Goal: Task Accomplishment & Management: Manage account settings

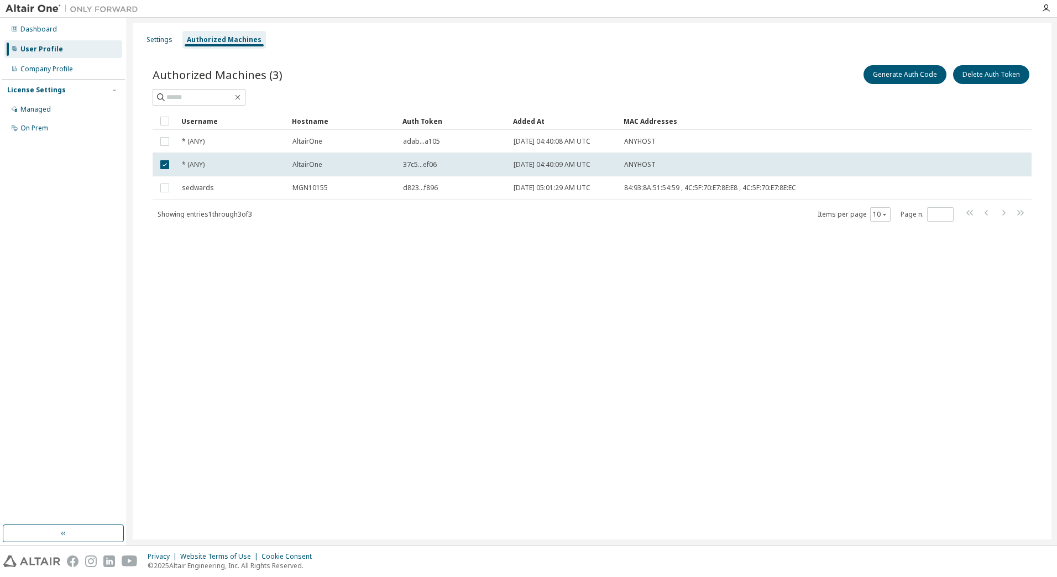
click at [364, 225] on div "Authorized Machines (3) Generate Auth Code Delete Auth Token Clear Load Save Sa…" at bounding box center [592, 150] width 906 height 201
click at [917, 77] on button "Generate Auth Code" at bounding box center [905, 74] width 83 height 19
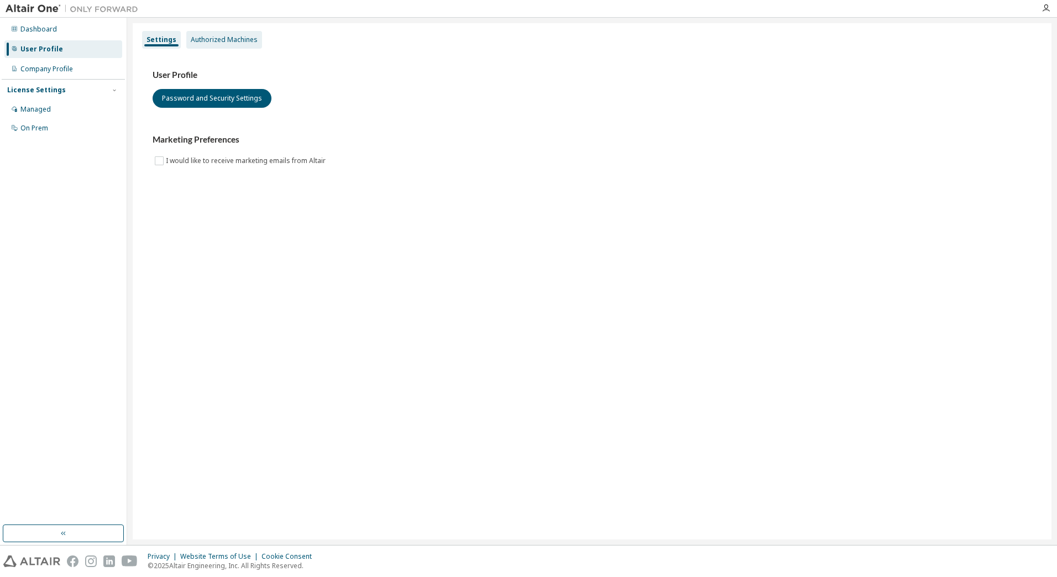
click at [213, 38] on div "Authorized Machines" at bounding box center [224, 39] width 67 height 9
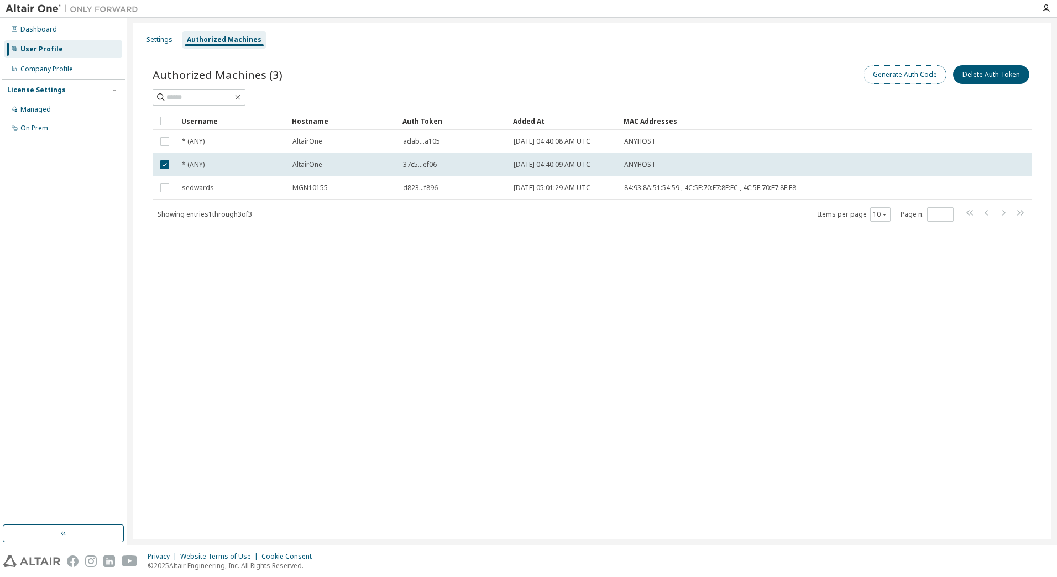
click at [892, 69] on button "Generate Auth Code" at bounding box center [905, 74] width 83 height 19
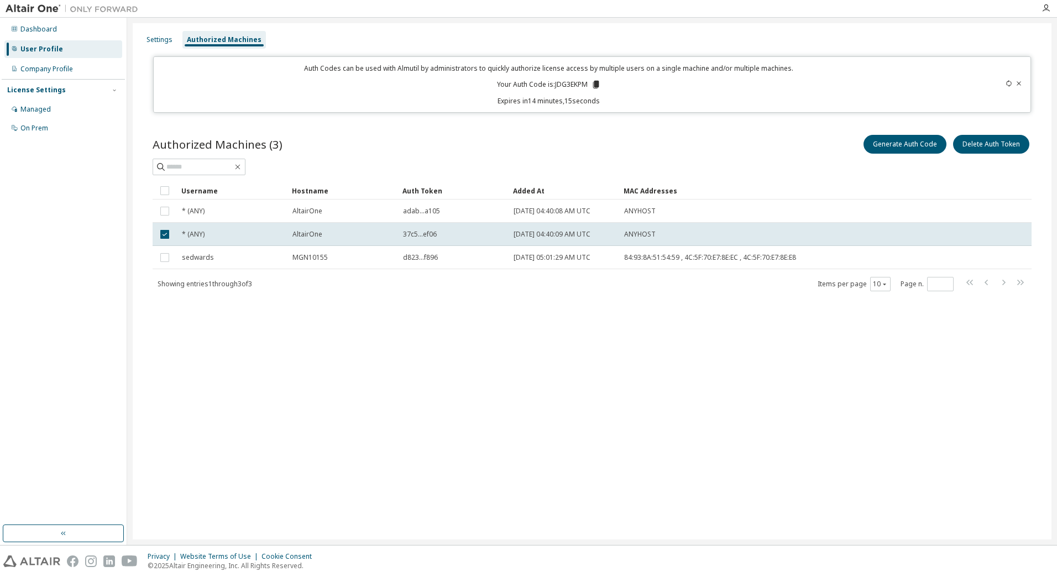
click at [506, 130] on div "Authorized Machines (3) Generate Auth Code Delete Auth Token Clear Load Save Sa…" at bounding box center [592, 219] width 906 height 201
click at [1043, 9] on icon "button" at bounding box center [1046, 8] width 9 height 9
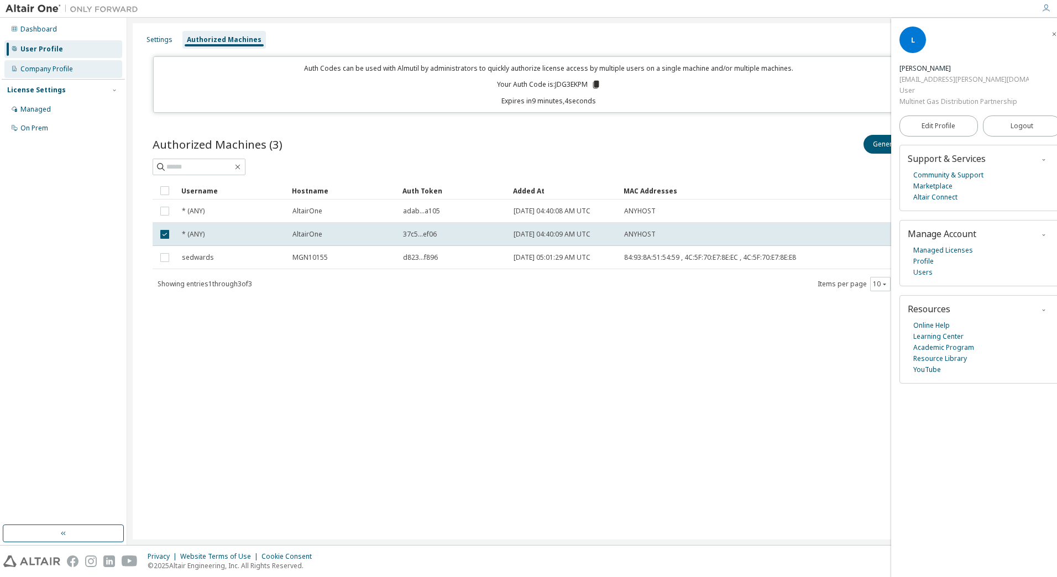
click at [60, 69] on div "Company Profile" at bounding box center [46, 69] width 53 height 9
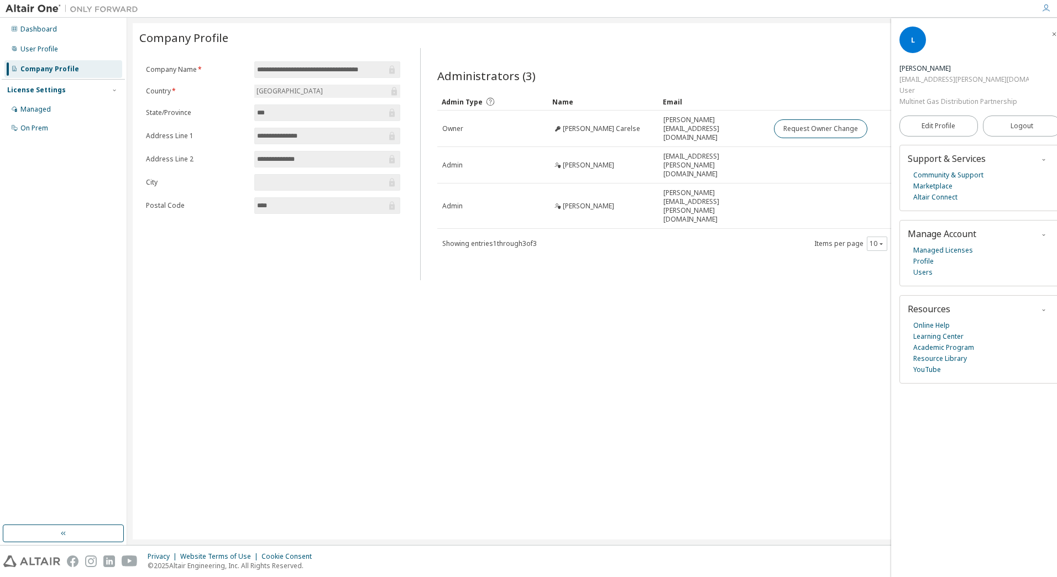
click at [1051, 35] on icon "button" at bounding box center [1054, 34] width 7 height 7
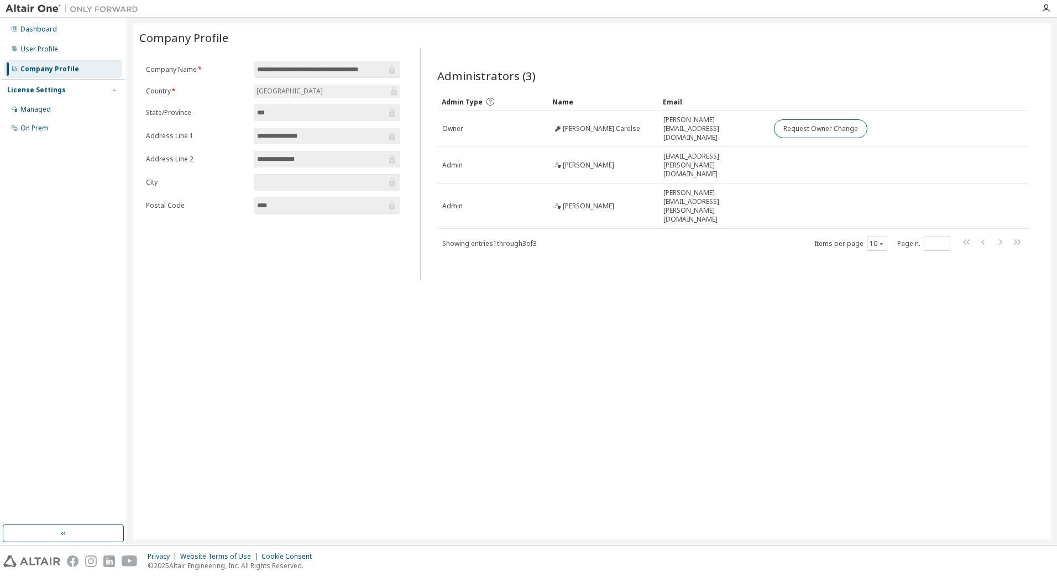
click at [534, 239] on span "Showing entries 1 through 3 of 3" at bounding box center [489, 243] width 95 height 9
click at [59, 104] on div "Managed" at bounding box center [63, 110] width 118 height 18
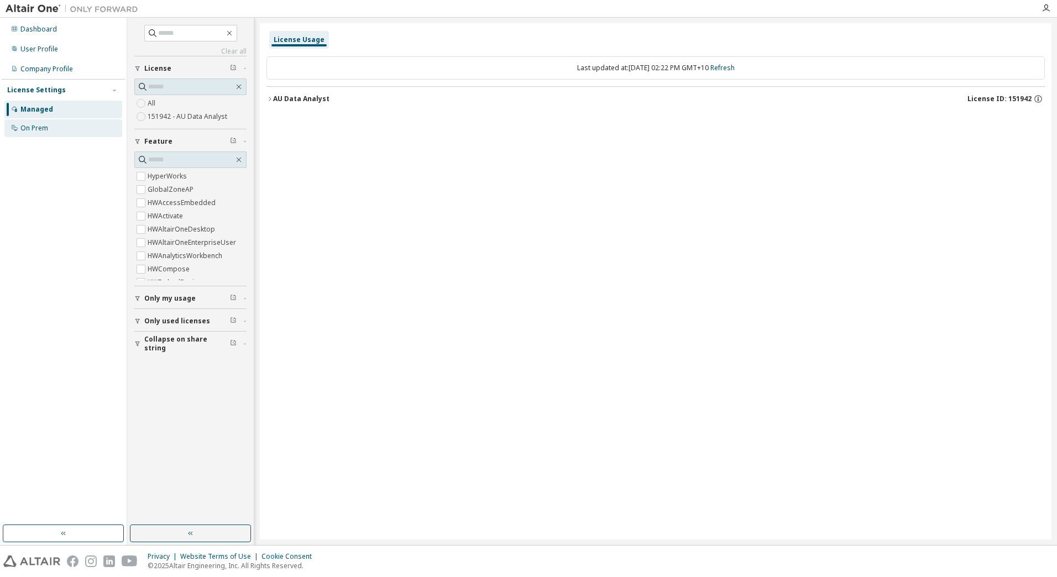
click at [48, 121] on div "On Prem" at bounding box center [63, 128] width 118 height 18
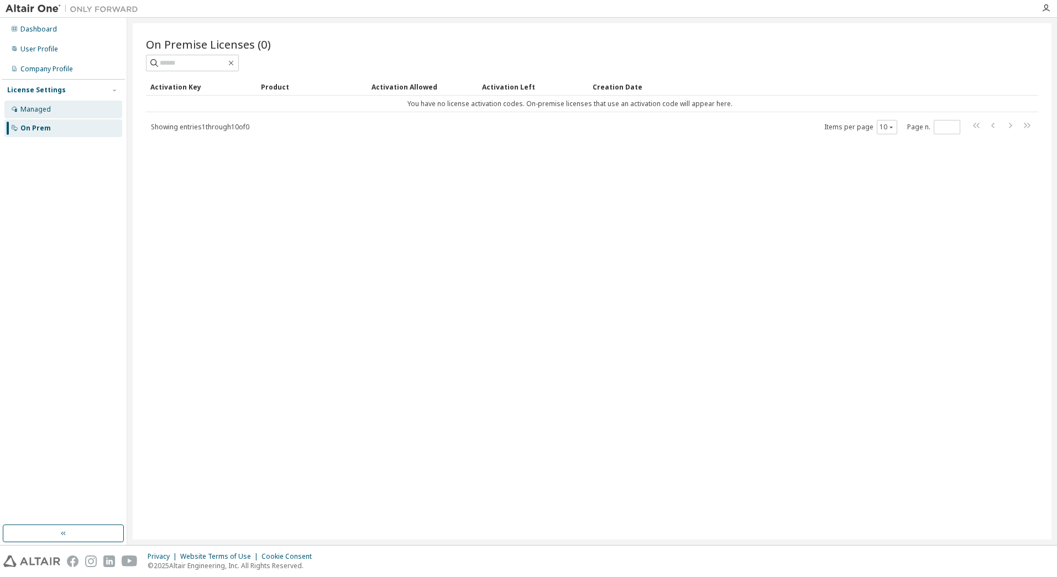
click at [57, 113] on div "Managed" at bounding box center [63, 110] width 118 height 18
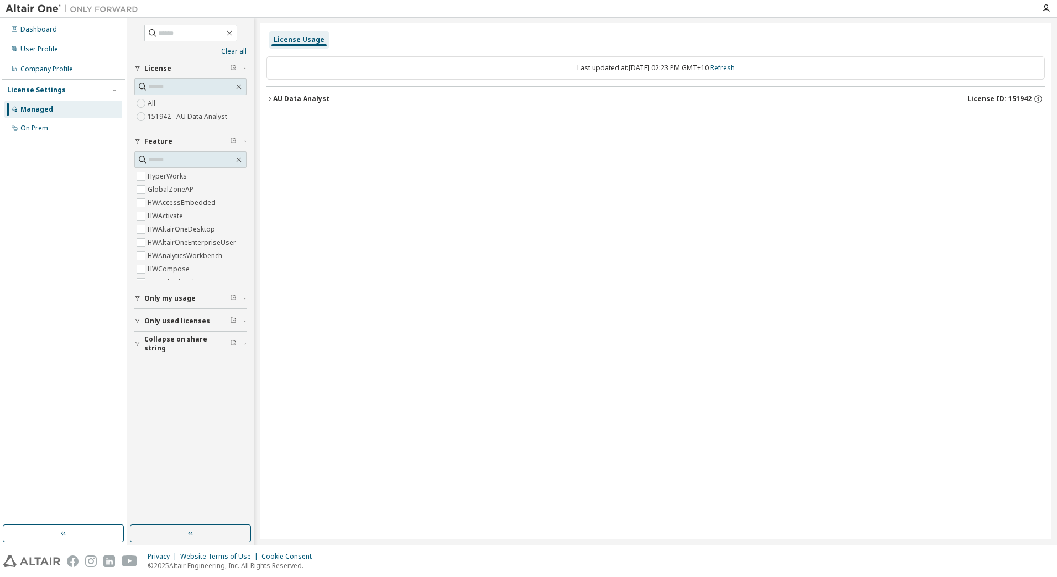
click at [272, 99] on icon "button" at bounding box center [269, 99] width 7 height 7
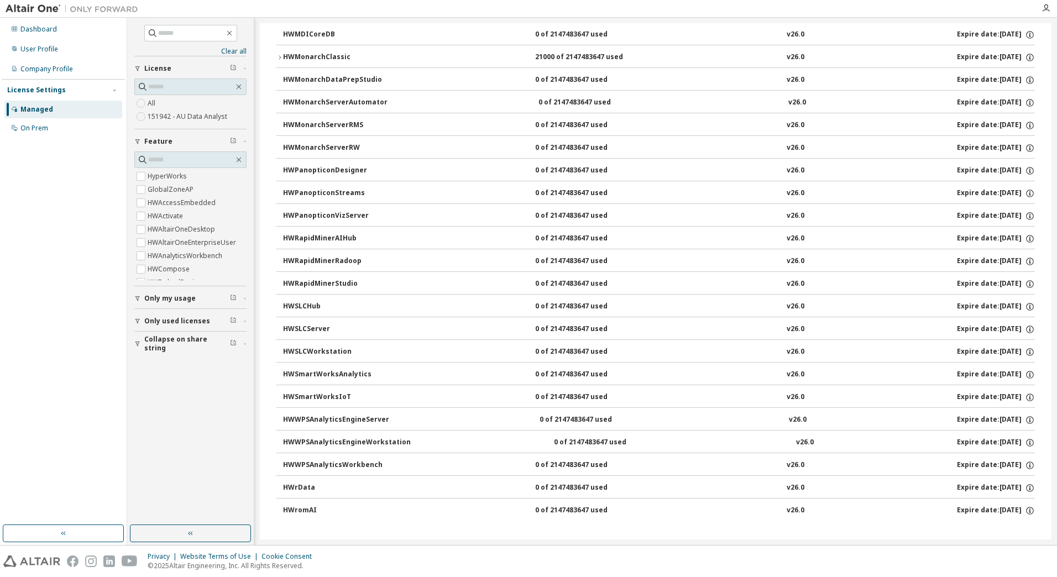
scroll to position [609, 0]
